Goal: Transaction & Acquisition: Purchase product/service

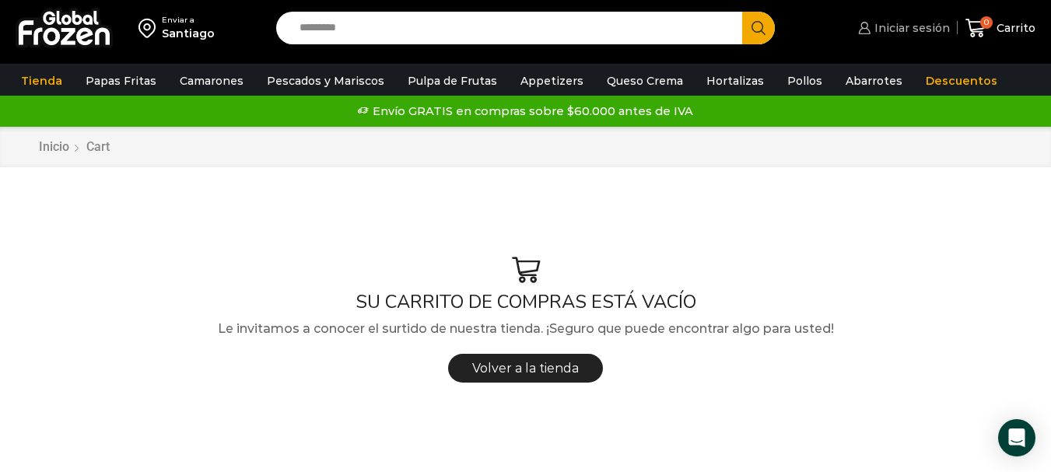
click at [929, 24] on span "Iniciar sesión" at bounding box center [909, 28] width 79 height 16
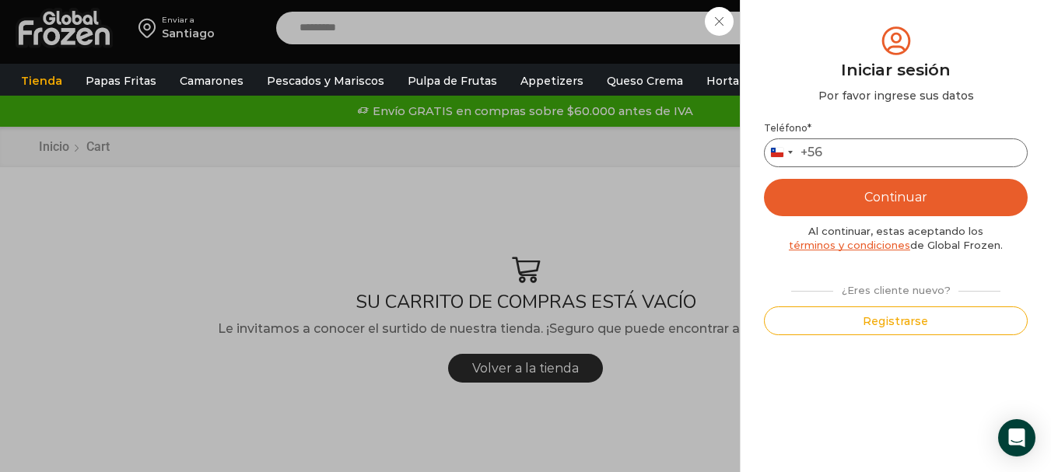
click at [850, 145] on input "Teléfono *" at bounding box center [896, 152] width 264 height 29
type input "*********"
click at [958, 195] on button "Continuar" at bounding box center [896, 197] width 264 height 37
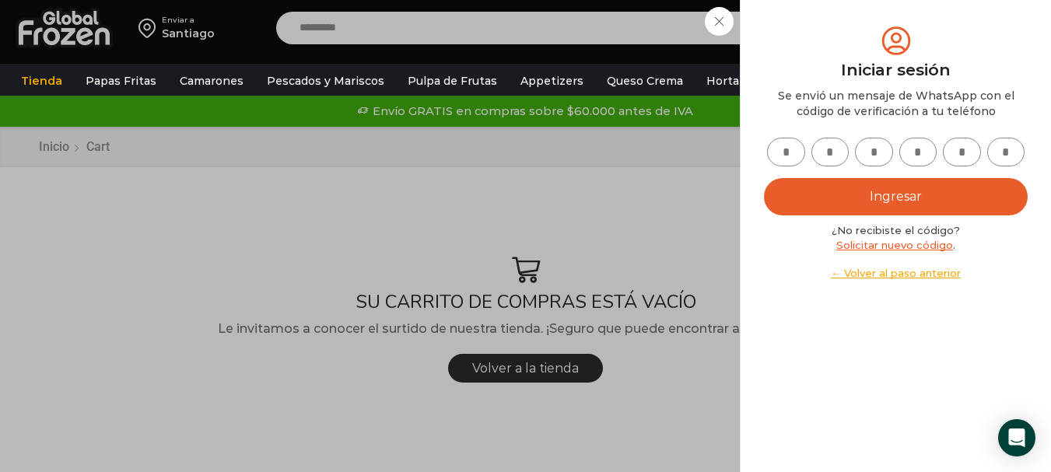
click at [786, 150] on input "text" at bounding box center [786, 152] width 38 height 29
type input "*"
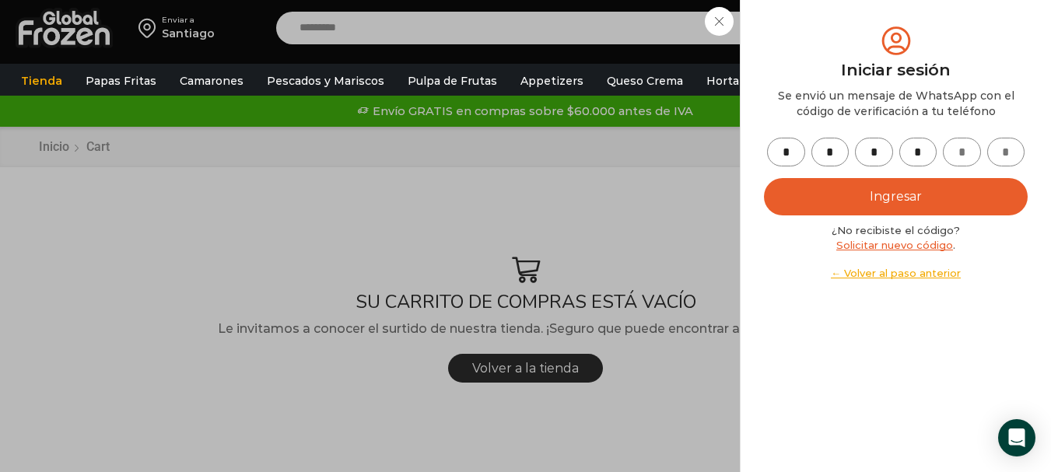
type input "*"
click at [764, 178] on button "Ingresar" at bounding box center [896, 196] width 264 height 37
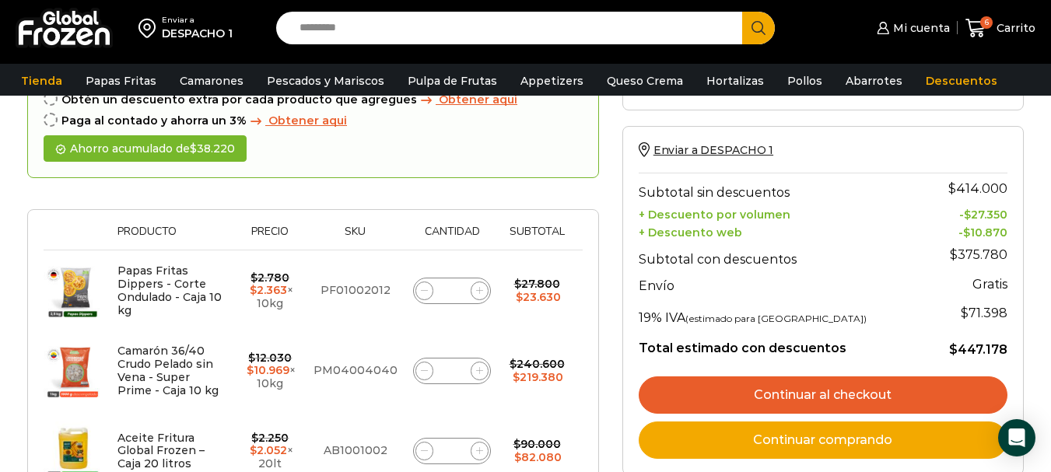
scroll to position [156, 0]
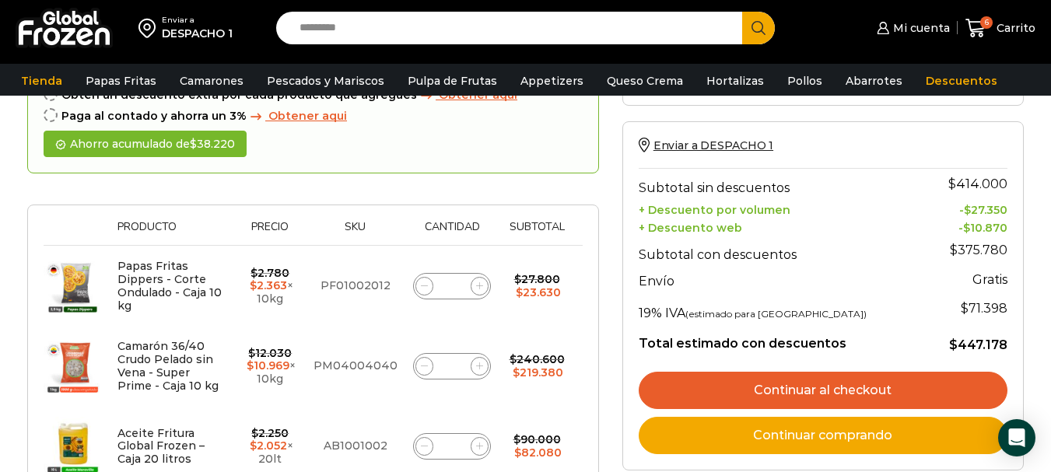
click at [831, 387] on link "Continuar al checkout" at bounding box center [822, 390] width 369 height 37
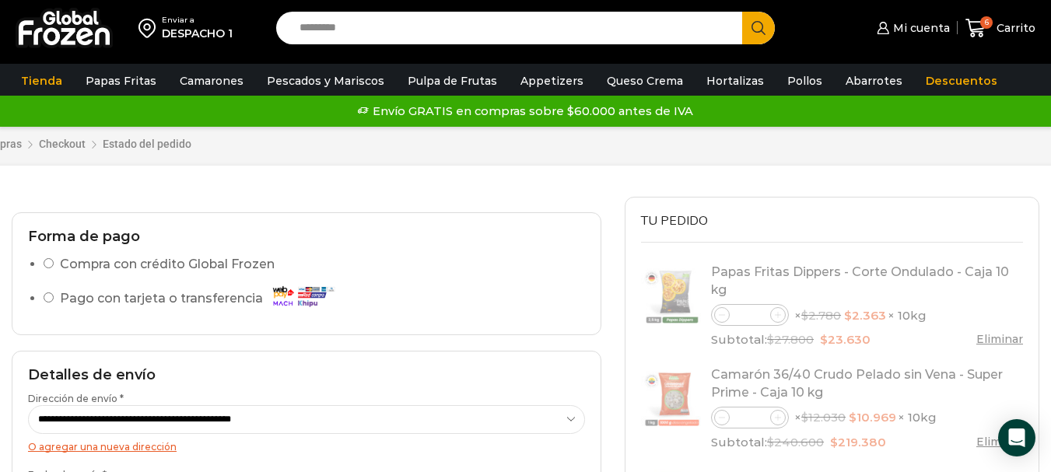
select select "*"
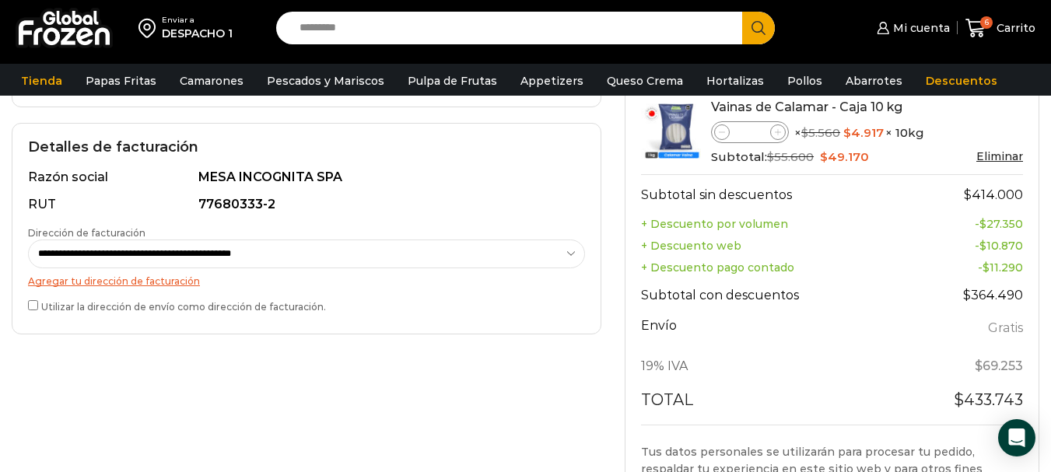
scroll to position [467, 0]
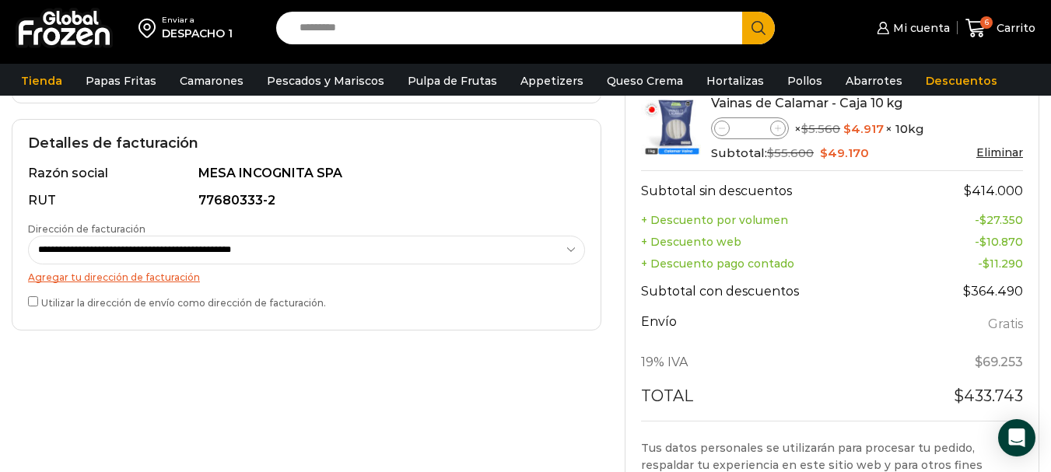
click at [119, 304] on label "Utilizar la dirección de envío como dirección de facturación." at bounding box center [306, 301] width 557 height 16
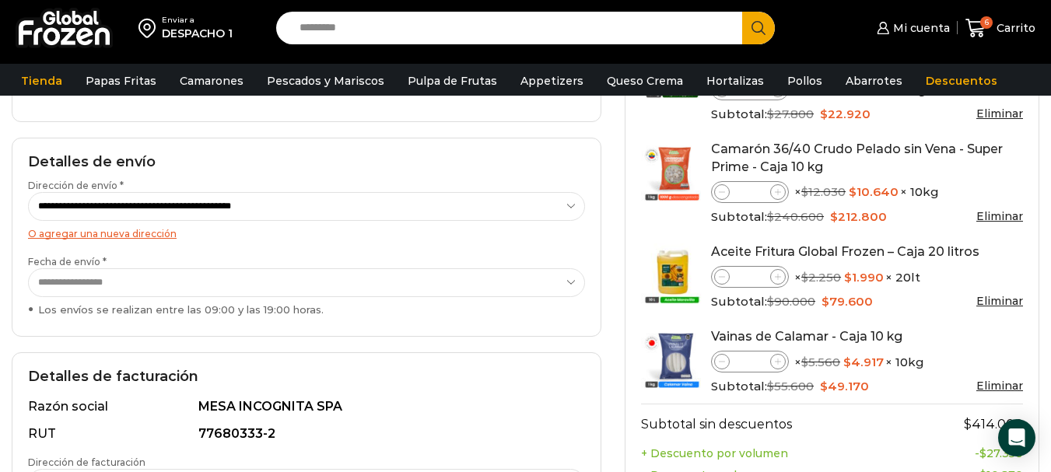
scroll to position [544, 0]
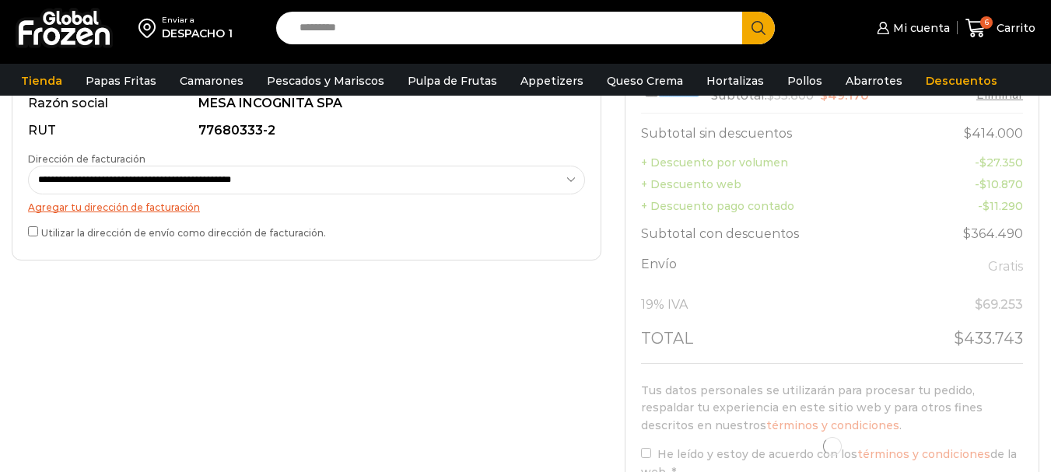
scroll to position [544, 0]
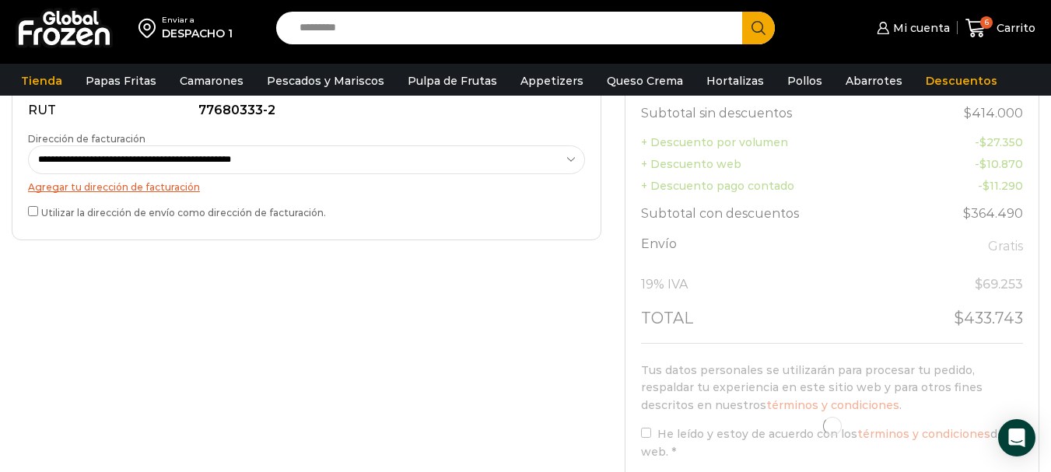
select select "*"
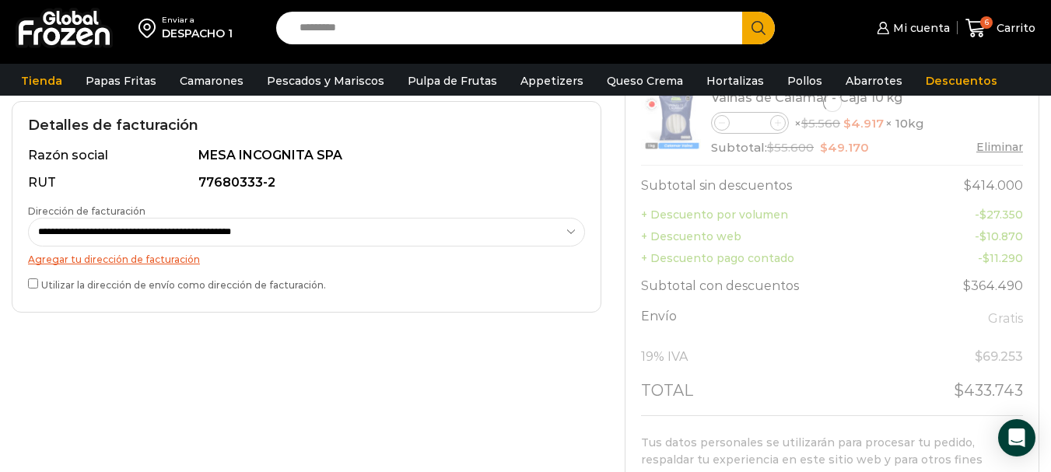
scroll to position [389, 0]
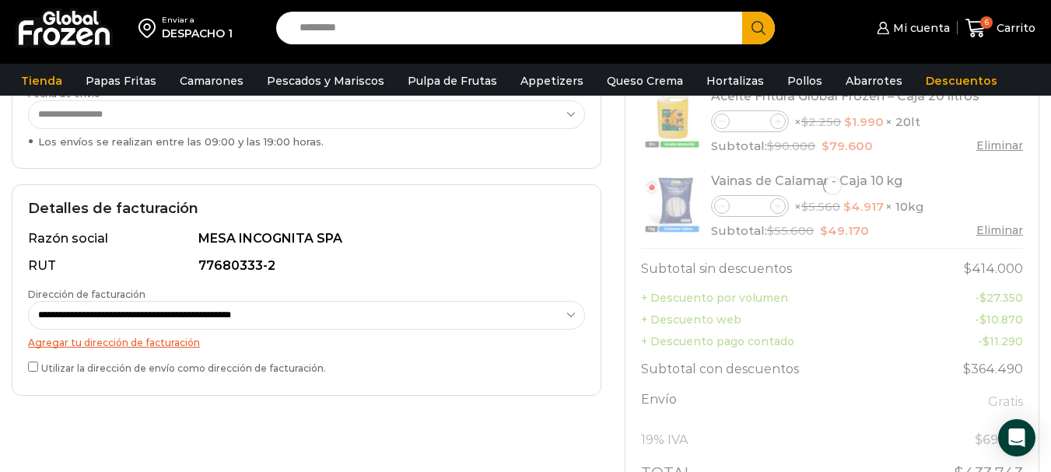
click at [26, 368] on div "**********" at bounding box center [306, 289] width 589 height 211
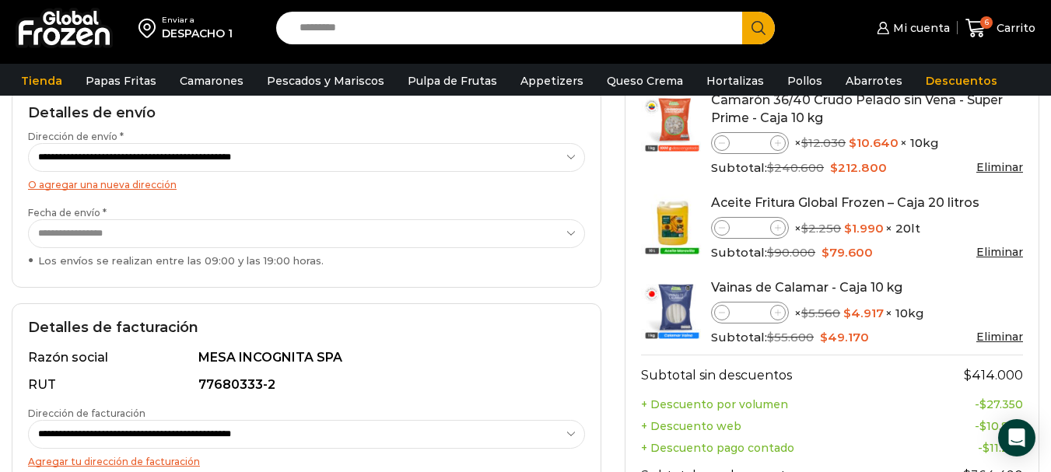
scroll to position [0, 0]
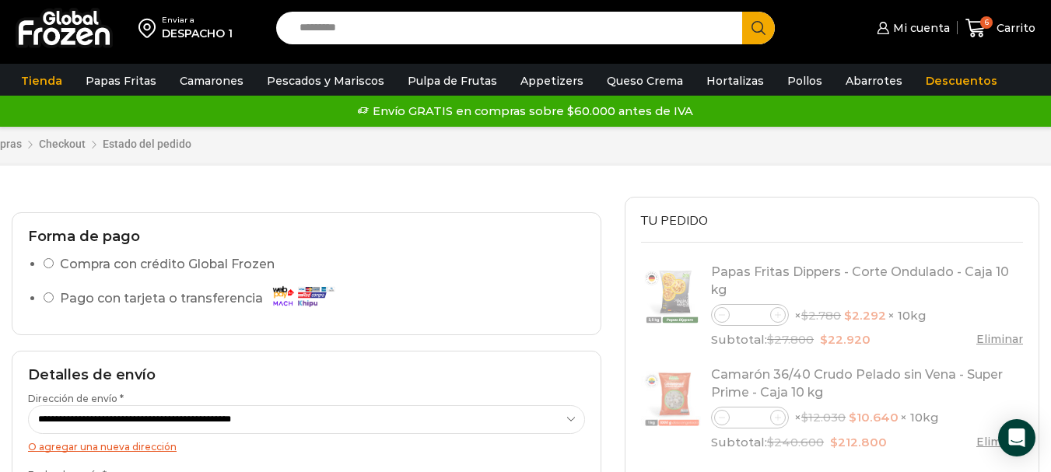
select select "*"
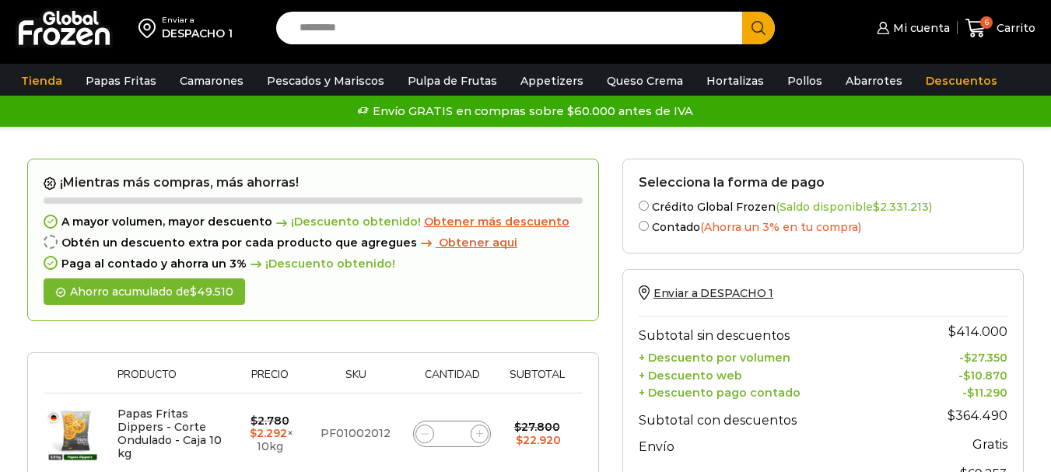
click at [662, 203] on label "Crédito Global Frozen (Saldo disponible $ 2.331.213 )" at bounding box center [822, 206] width 369 height 16
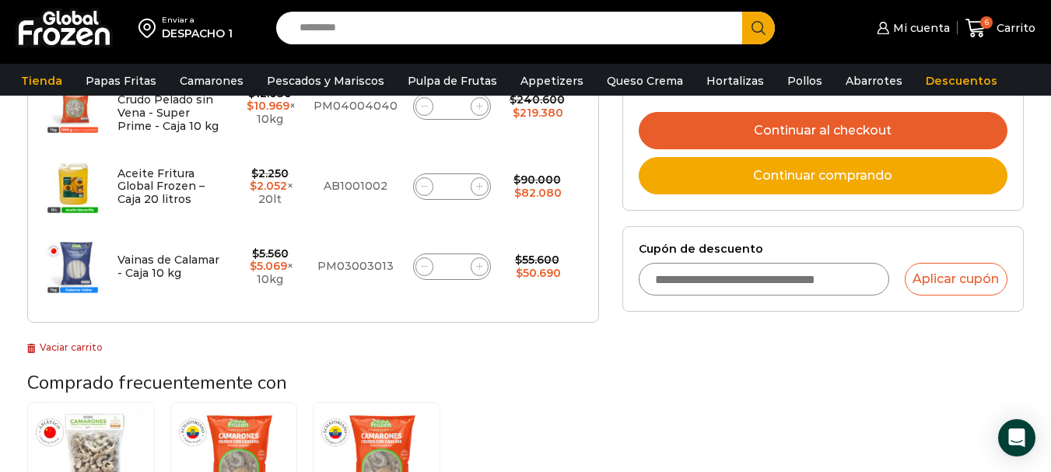
scroll to position [389, 0]
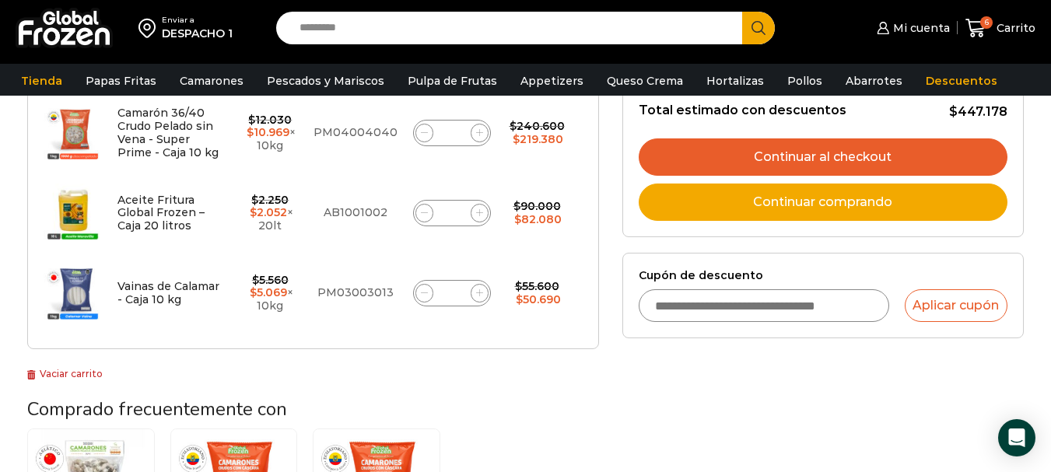
click at [852, 152] on link "Continuar al checkout" at bounding box center [822, 156] width 369 height 37
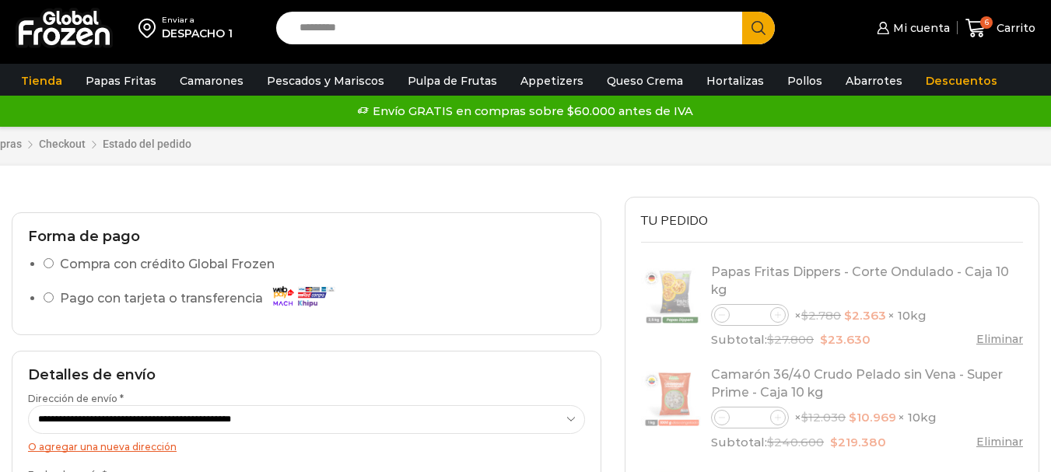
select select "*"
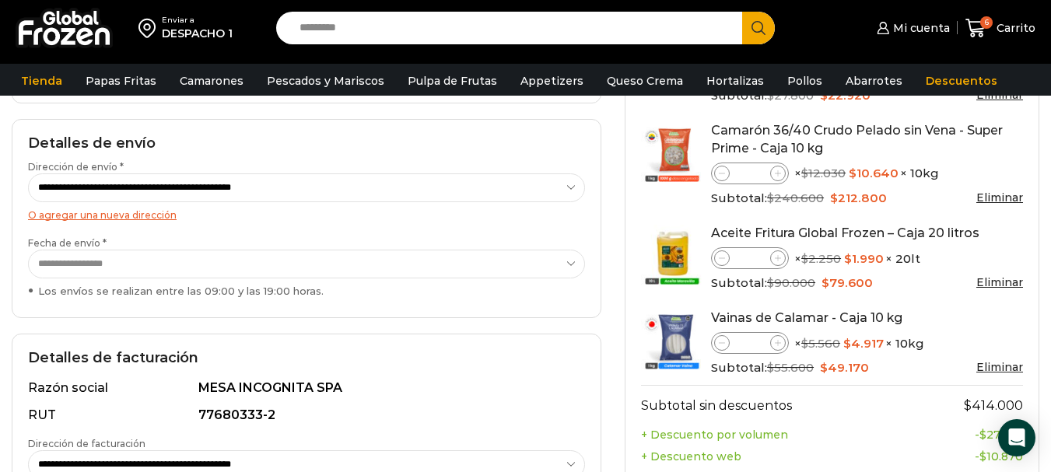
scroll to position [246, 0]
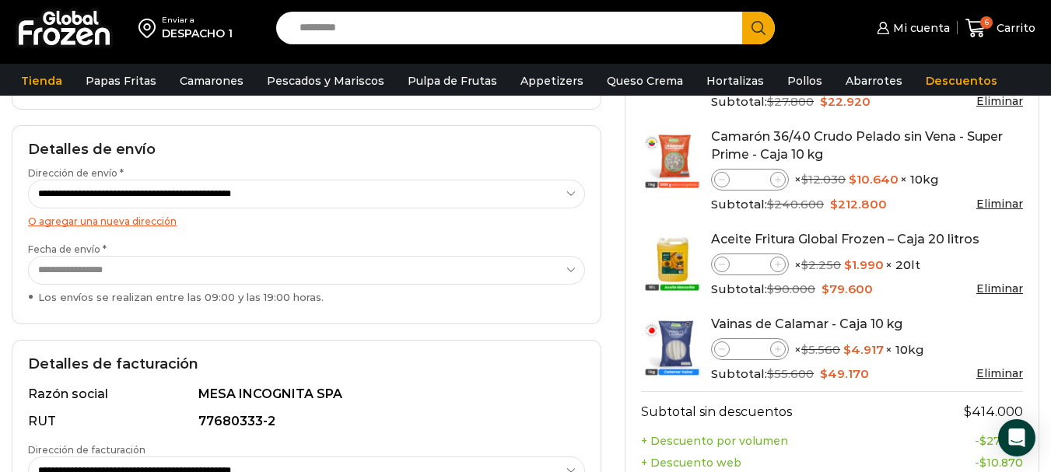
click at [780, 266] on icon at bounding box center [778, 264] width 7 height 7
type input "*"
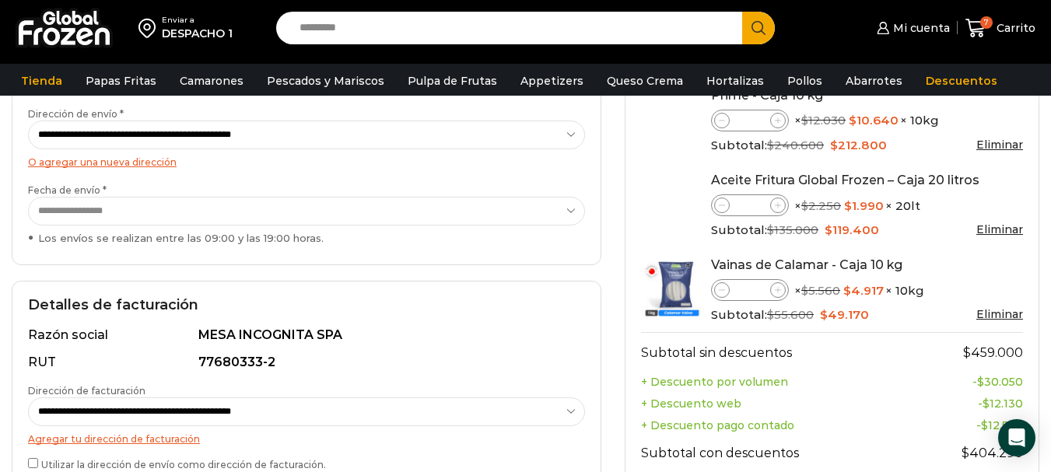
scroll to position [324, 0]
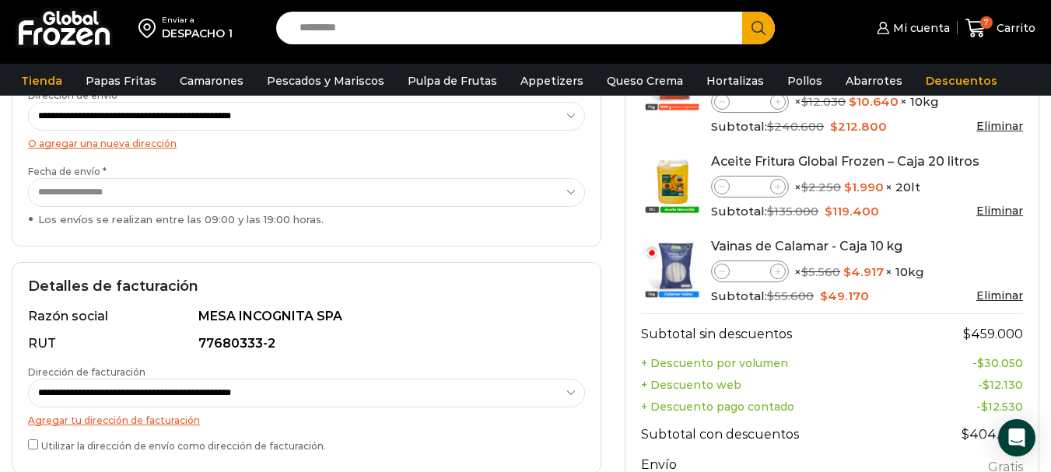
click at [722, 270] on icon at bounding box center [722, 271] width 7 height 7
type input "*"
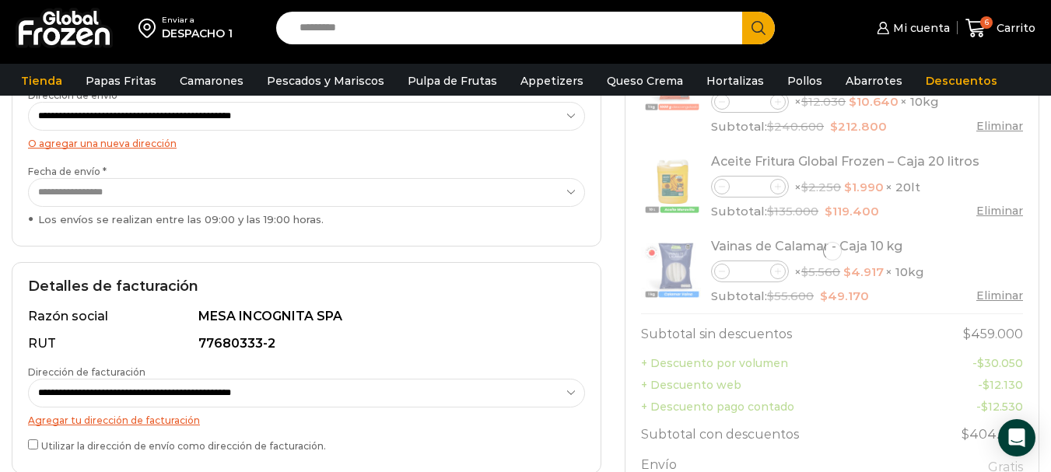
click at [996, 293] on div at bounding box center [832, 251] width 382 height 625
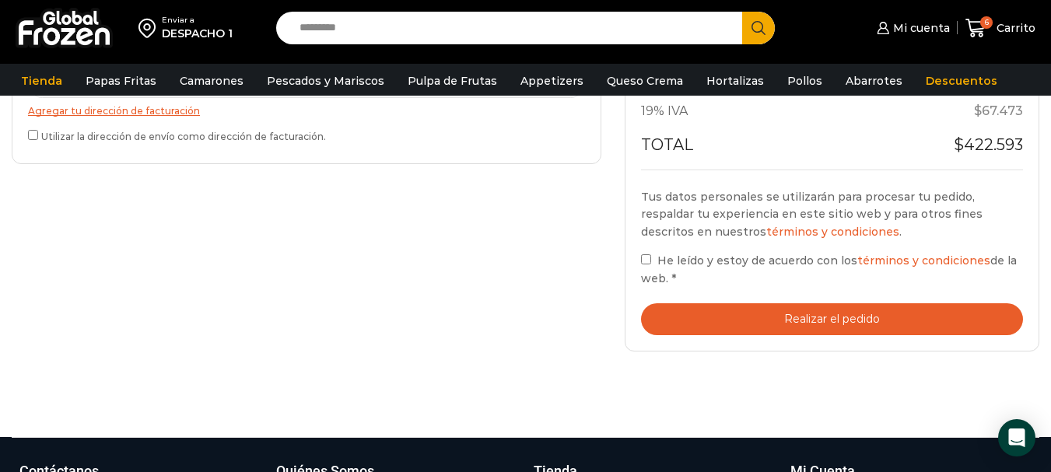
scroll to position [635, 0]
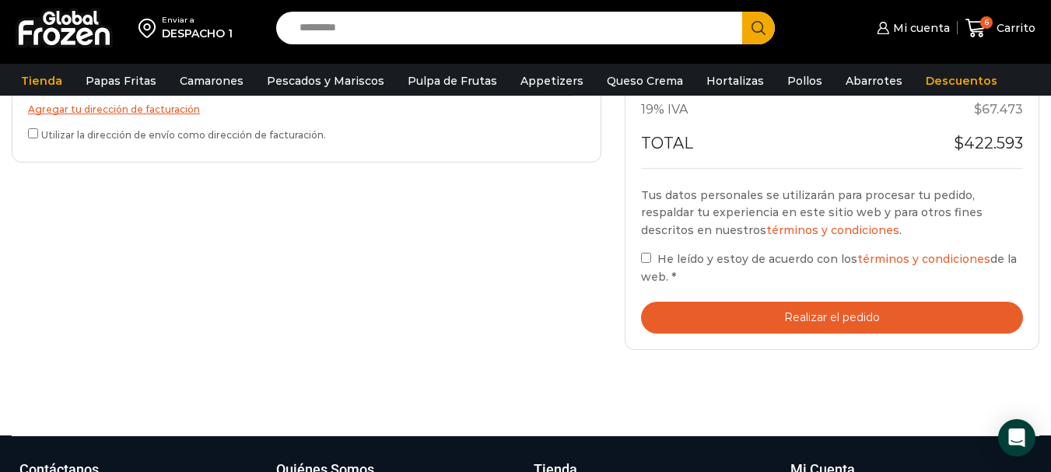
click at [30, 139] on label "Utilizar la dirección de envío como dirección de facturación." at bounding box center [306, 133] width 557 height 16
click at [859, 319] on button "Realizar el pedido" at bounding box center [832, 318] width 382 height 32
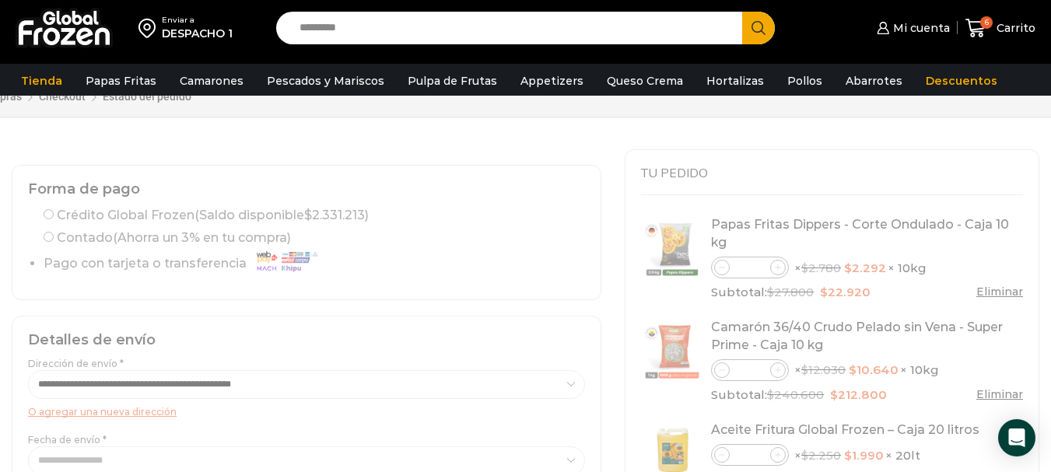
scroll to position [0, 0]
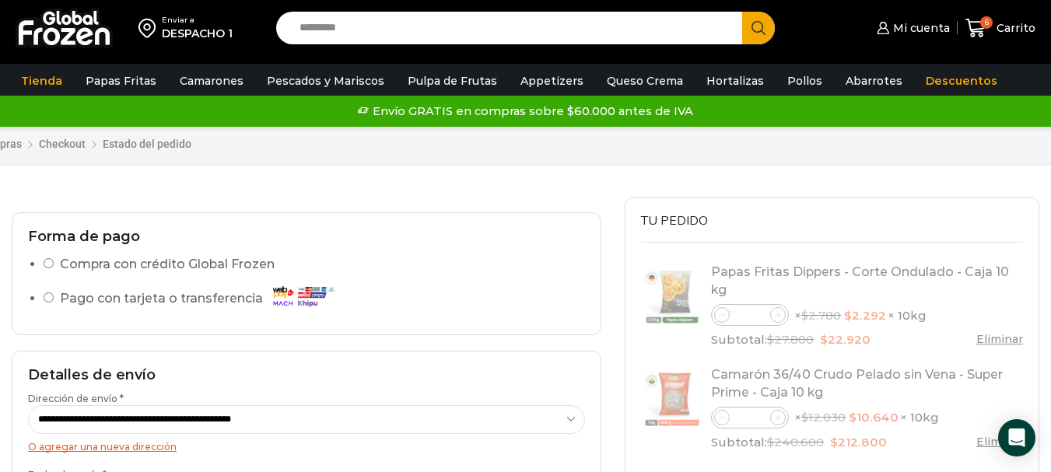
click at [124, 273] on label "Compra con crédito Global Frozen" at bounding box center [167, 265] width 215 height 23
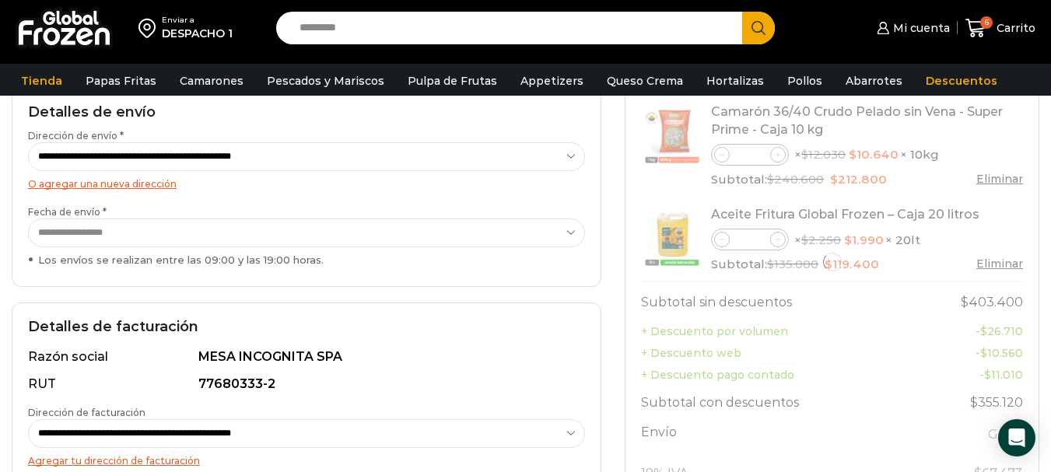
scroll to position [311, 0]
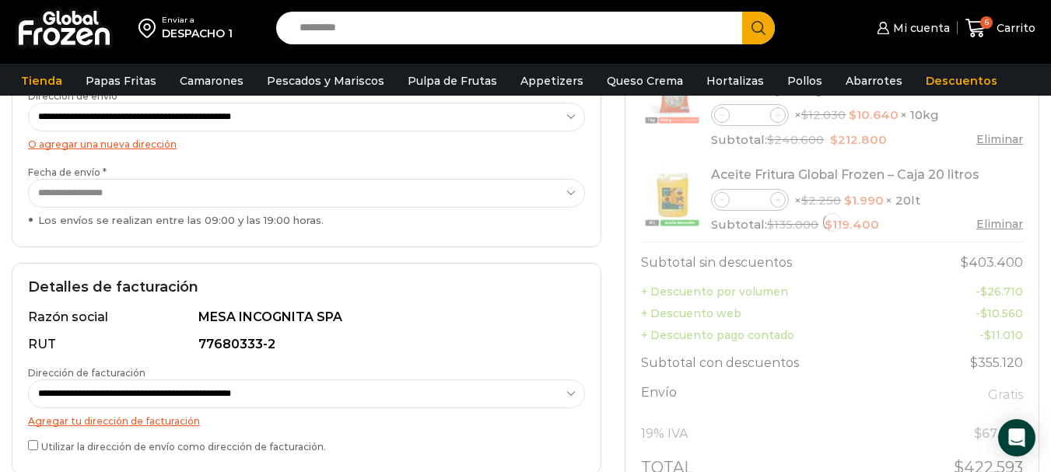
select select "*"
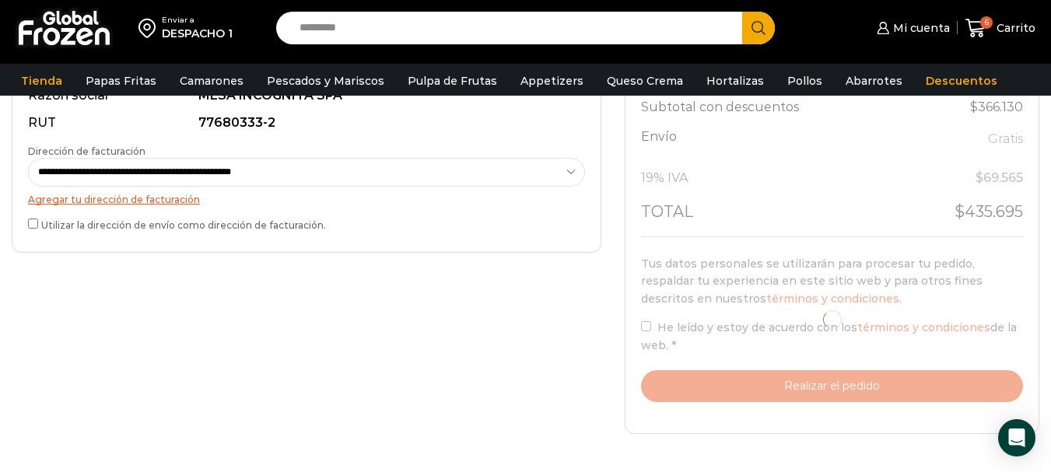
scroll to position [557, 0]
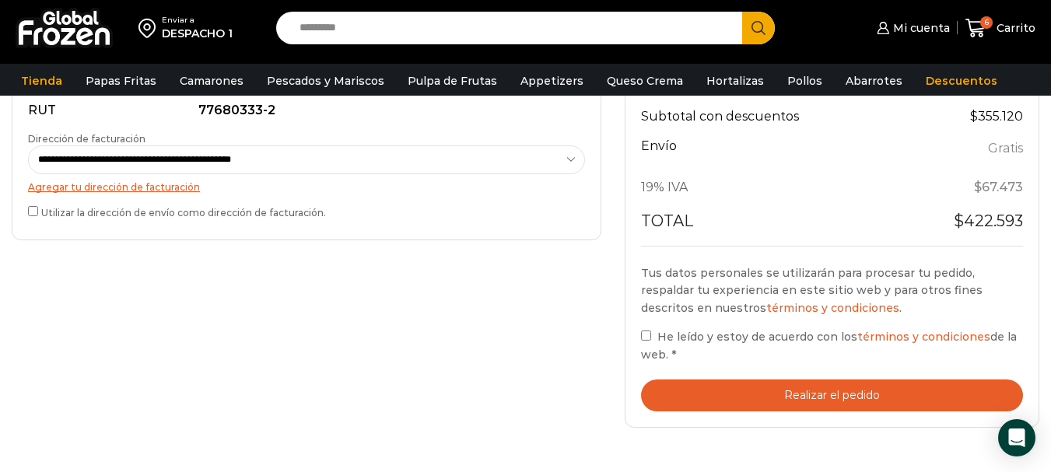
click at [782, 399] on button "Realizar el pedido" at bounding box center [832, 396] width 382 height 32
